Goal: Task Accomplishment & Management: Complete application form

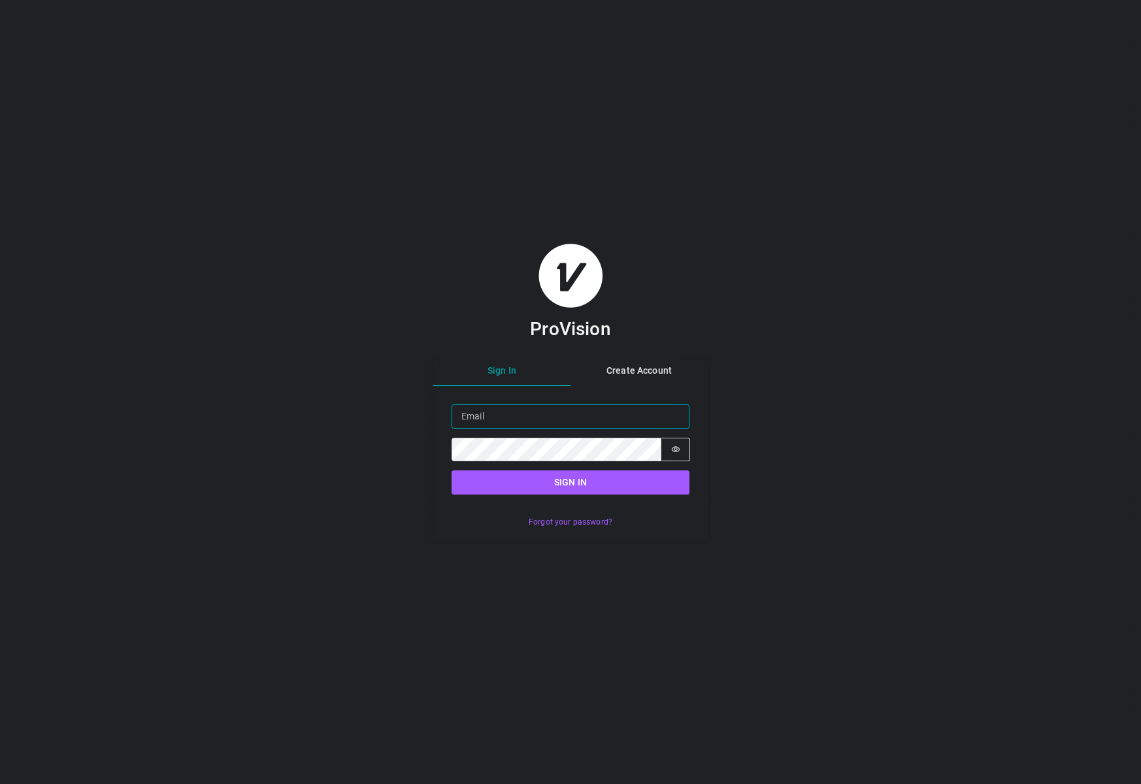
click at [503, 407] on input "Email" at bounding box center [571, 416] width 238 height 24
click at [505, 420] on input "Email" at bounding box center [571, 416] width 238 height 24
type input "[EMAIL_ADDRESS][DOMAIN_NAME]"
click at [582, 486] on button "Sign in" at bounding box center [571, 482] width 238 height 24
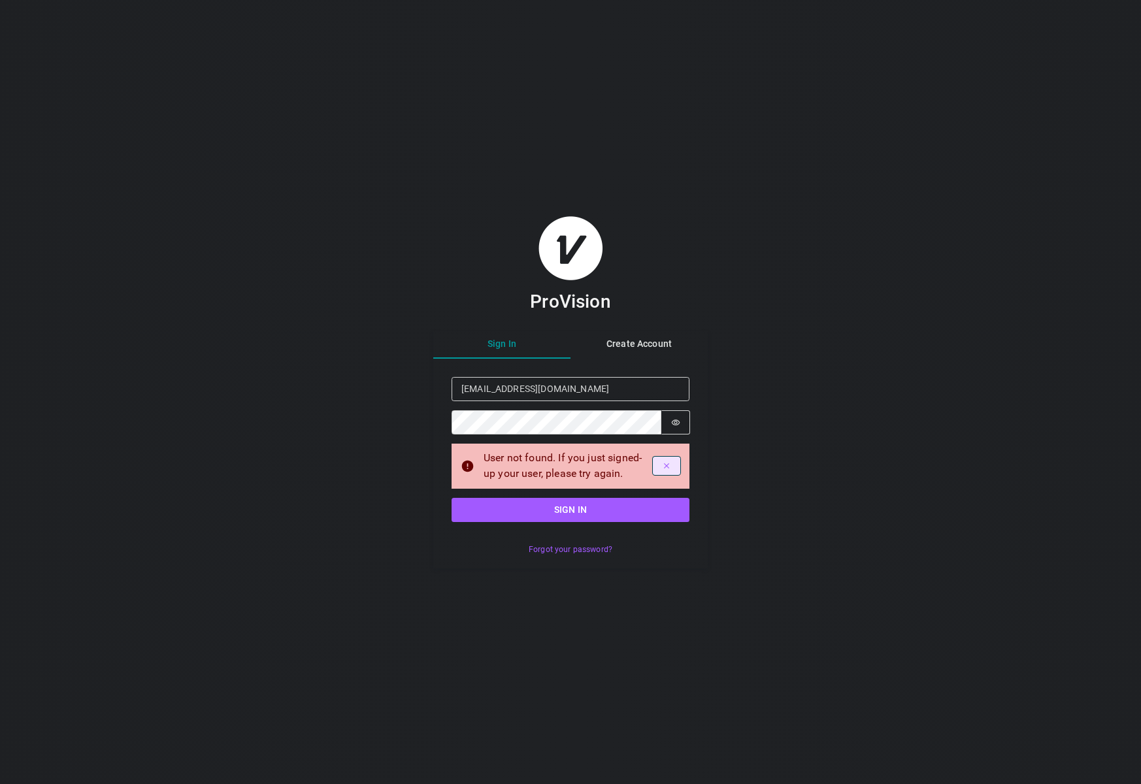
click at [667, 459] on button "Dismiss alert" at bounding box center [666, 466] width 27 height 18
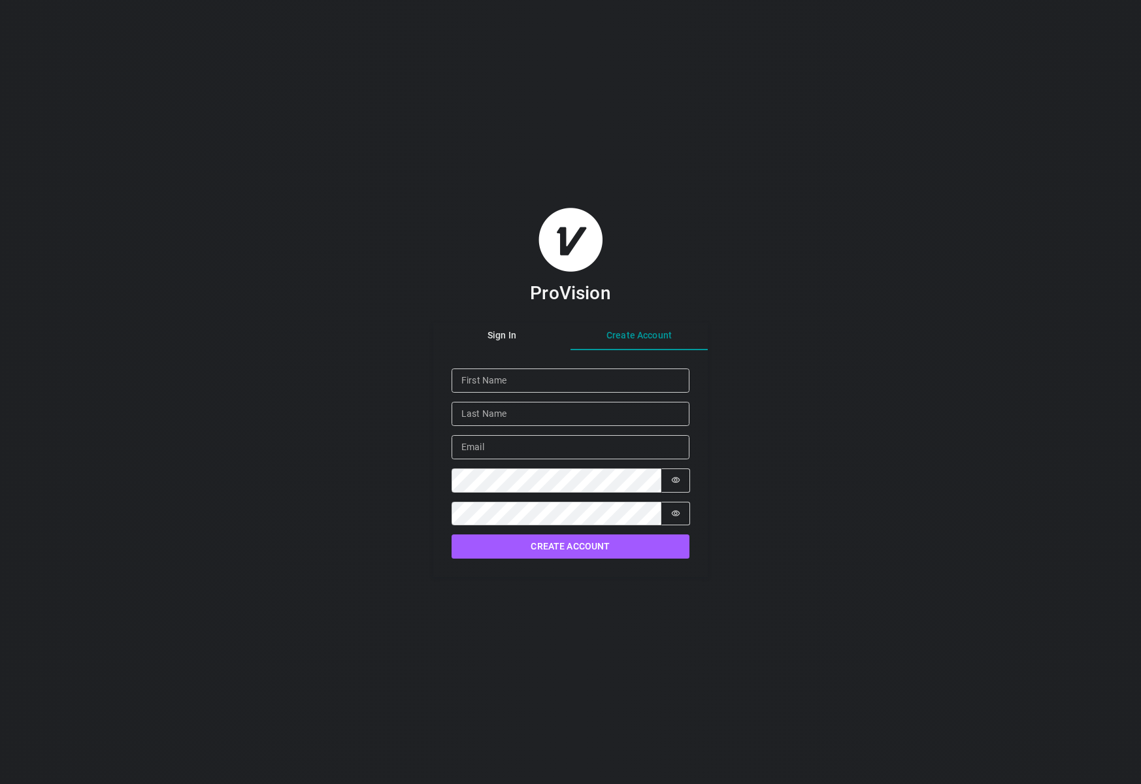
click at [642, 371] on div "Sign In Create Account Given Name Family Name Email Password Password is hidden…" at bounding box center [570, 450] width 274 height 254
click at [576, 385] on input "Given Name" at bounding box center [571, 381] width 238 height 24
type input "[PERSON_NAME]"
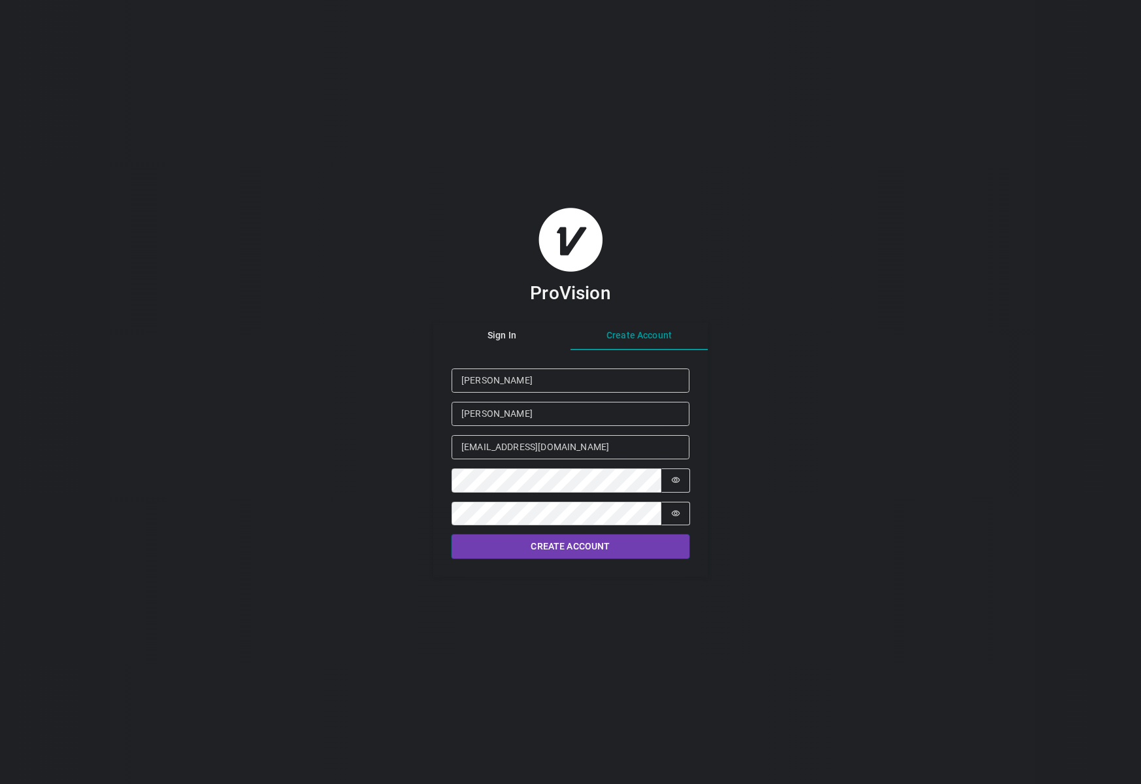
click at [625, 547] on button "Create Account" at bounding box center [571, 547] width 238 height 24
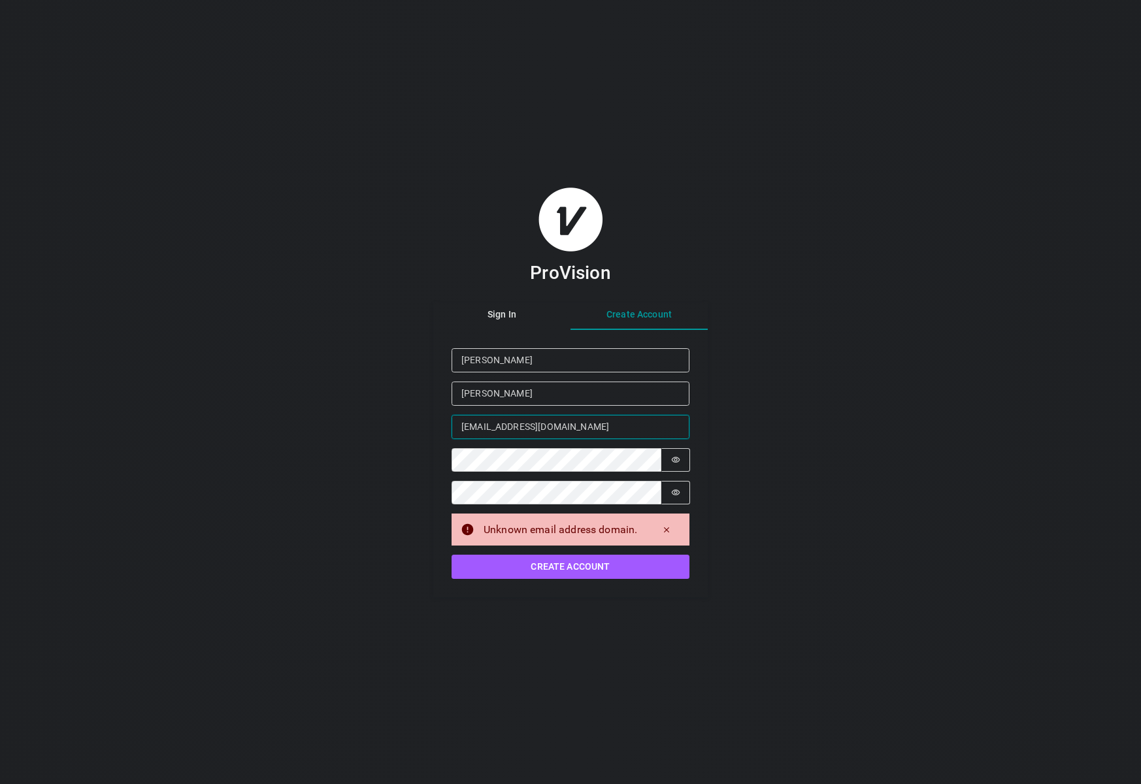
click at [597, 423] on input "[EMAIL_ADDRESS][DOMAIN_NAME]" at bounding box center [571, 427] width 238 height 24
click at [603, 569] on button "Create Account" at bounding box center [571, 567] width 238 height 24
click at [587, 387] on input "[PERSON_NAME]" at bounding box center [571, 394] width 238 height 24
click at [656, 434] on input "[EMAIL_ADDRESS][DOMAIN_NAME]" at bounding box center [571, 427] width 238 height 24
click at [656, 433] on input "[EMAIL_ADDRESS][DOMAIN_NAME]" at bounding box center [571, 427] width 238 height 24
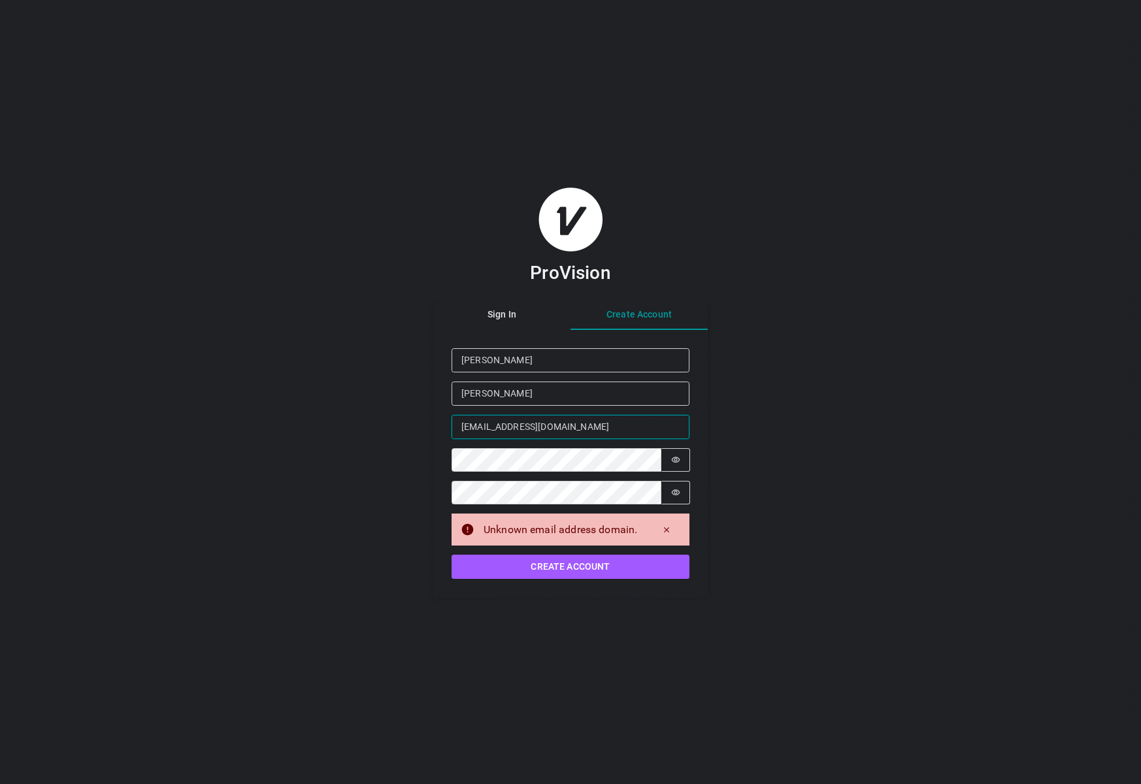
click at [656, 433] on input "[EMAIL_ADDRESS][DOMAIN_NAME]" at bounding box center [571, 427] width 238 height 24
type input "d"
type input "[EMAIL_ADDRESS][DOMAIN_NAME]"
click at [452, 555] on button "Create Account" at bounding box center [571, 567] width 238 height 24
